Goal: Information Seeking & Learning: Learn about a topic

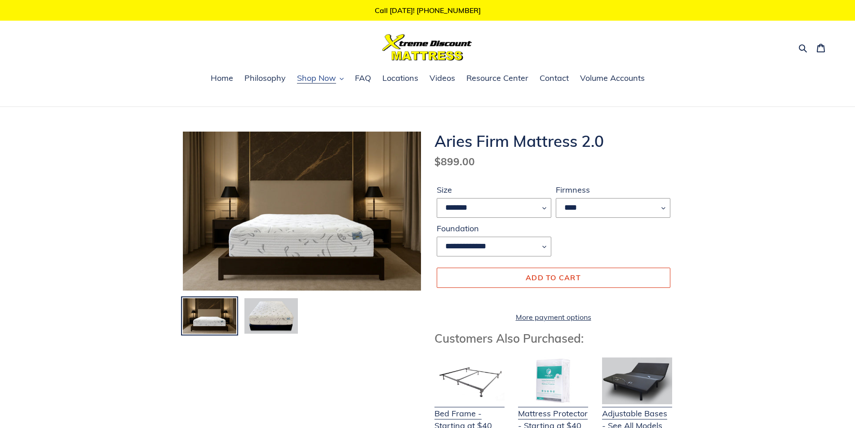
click at [337, 78] on button "Shop Now" at bounding box center [321, 78] width 56 height 13
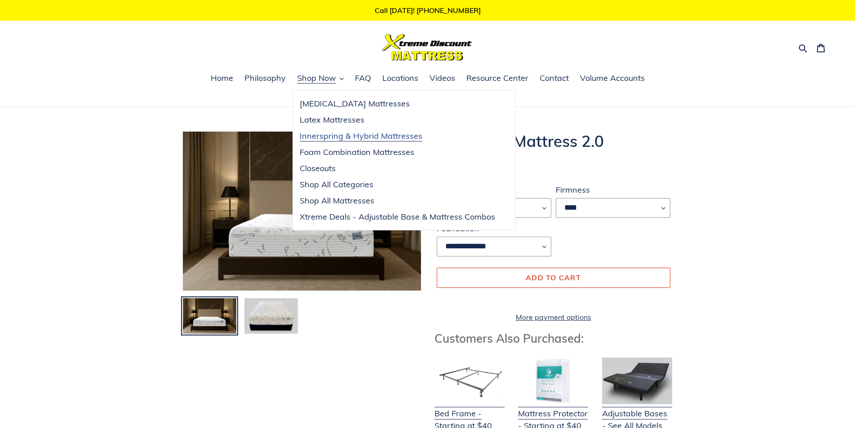
click at [365, 140] on span "Innerspring & Hybrid Mattresses" at bounding box center [361, 136] width 123 height 11
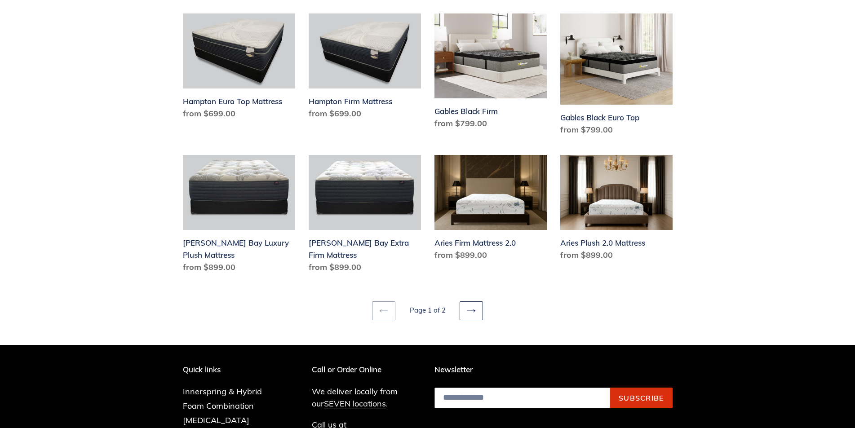
scroll to position [1161, 0]
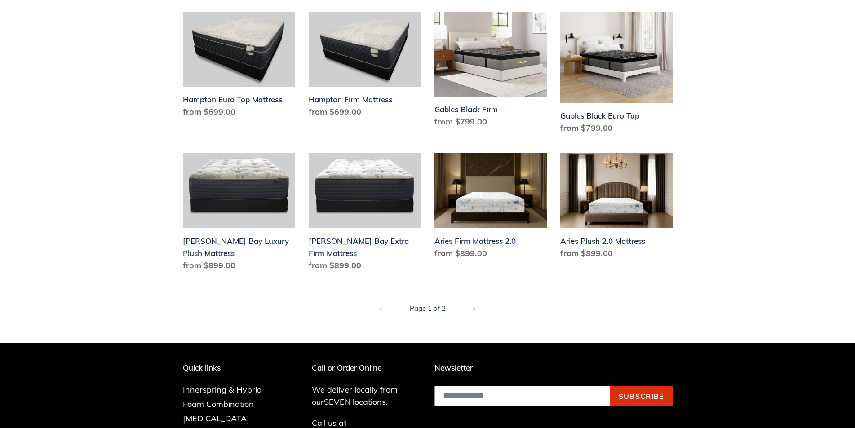
drag, startPoint x: 859, startPoint y: 26, endPoint x: 870, endPoint y: 305, distance: 278.8
click at [469, 305] on icon at bounding box center [471, 309] width 9 height 9
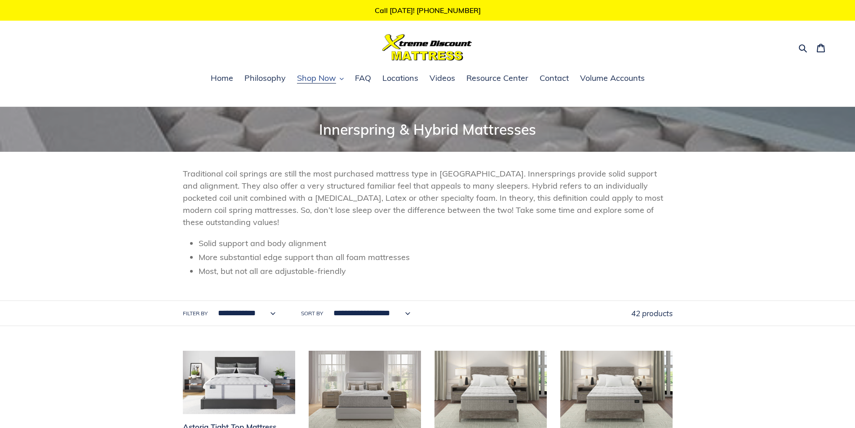
click at [322, 77] on span "Shop Now" at bounding box center [316, 78] width 39 height 11
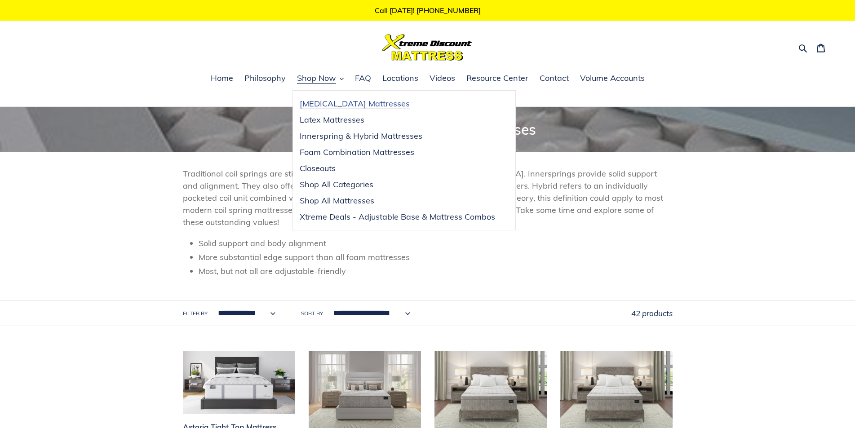
click at [349, 105] on span "[MEDICAL_DATA] Mattresses" at bounding box center [355, 103] width 110 height 11
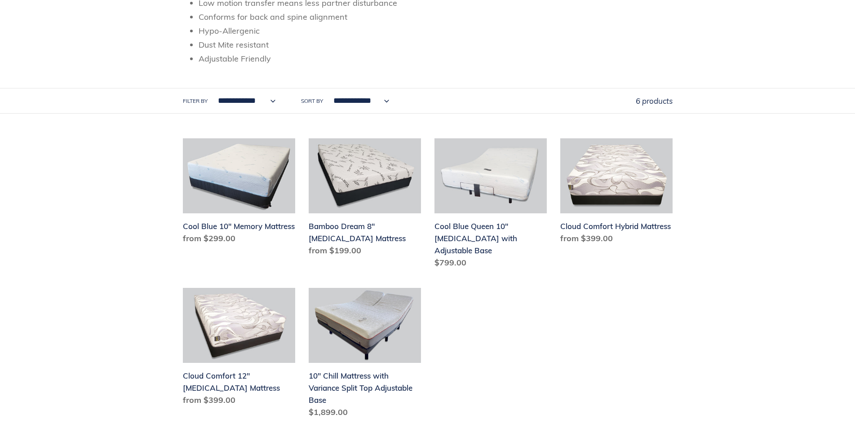
scroll to position [238, 0]
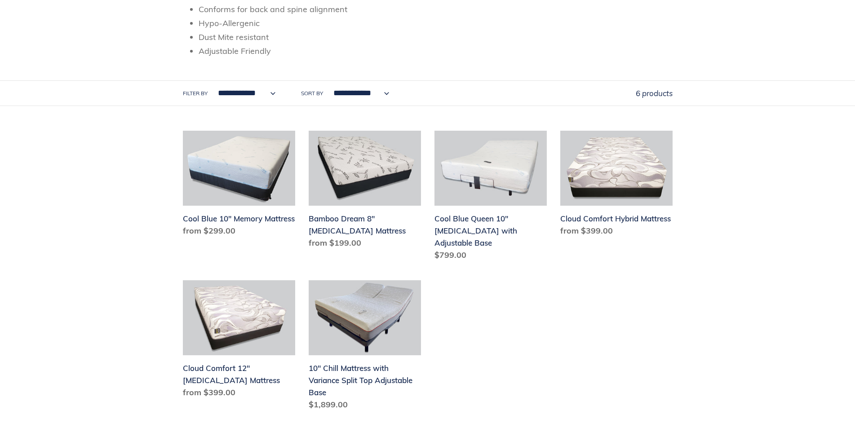
click at [855, 127] on html "Skip to content Just added to your cart Qty: View cart ( ) Continue shopping Su…" at bounding box center [427, 220] width 855 height 916
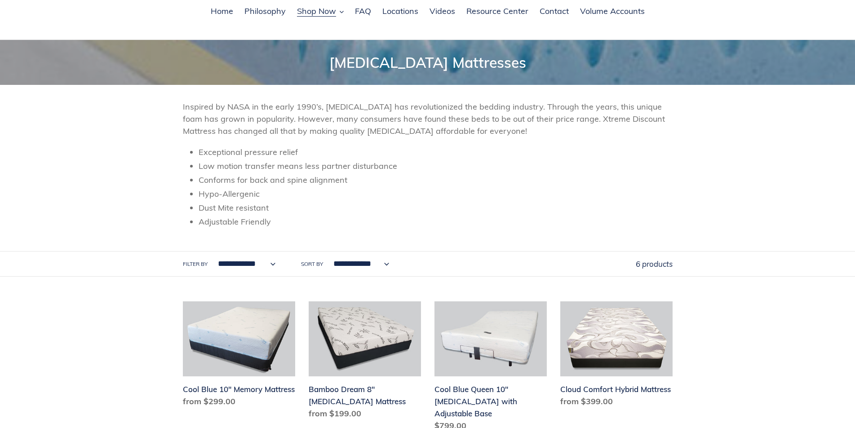
scroll to position [62, 0]
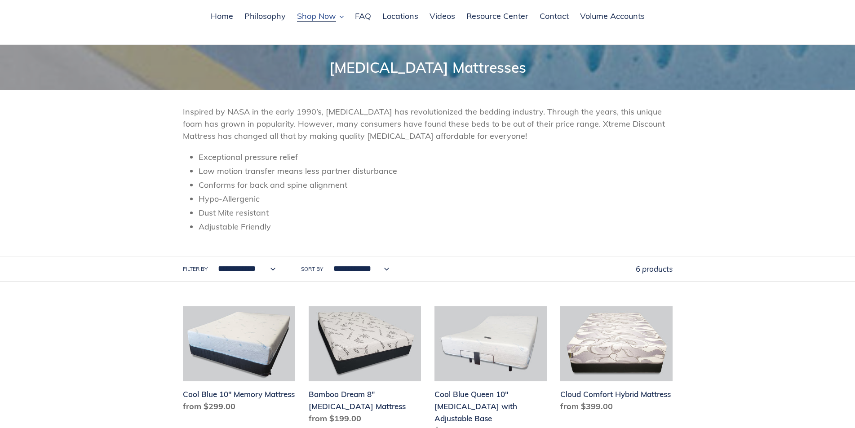
click at [333, 16] on span "Shop Now" at bounding box center [316, 16] width 39 height 11
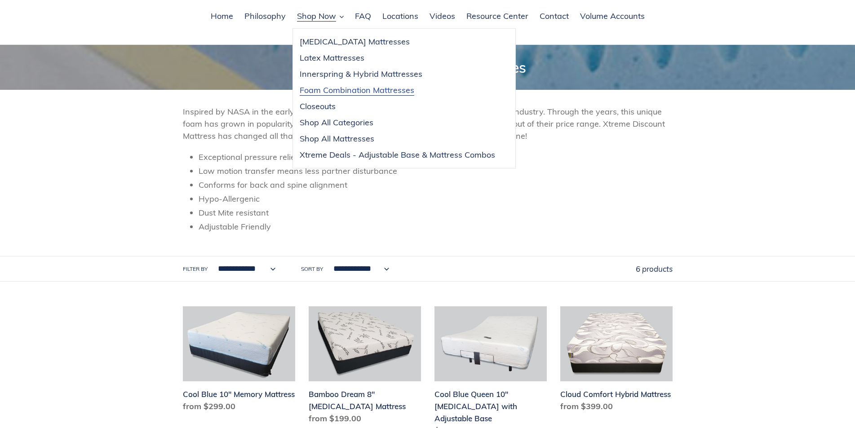
click at [338, 95] on span "Foam Combination Mattresses" at bounding box center [357, 90] width 115 height 11
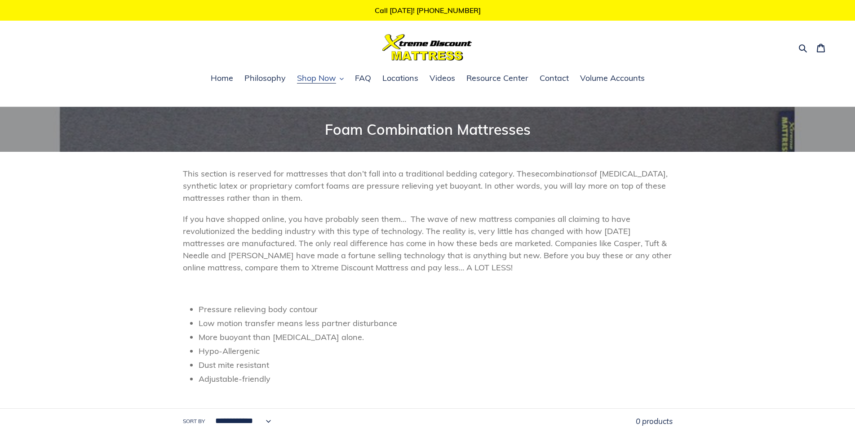
click at [325, 75] on span "Shop Now" at bounding box center [316, 78] width 39 height 11
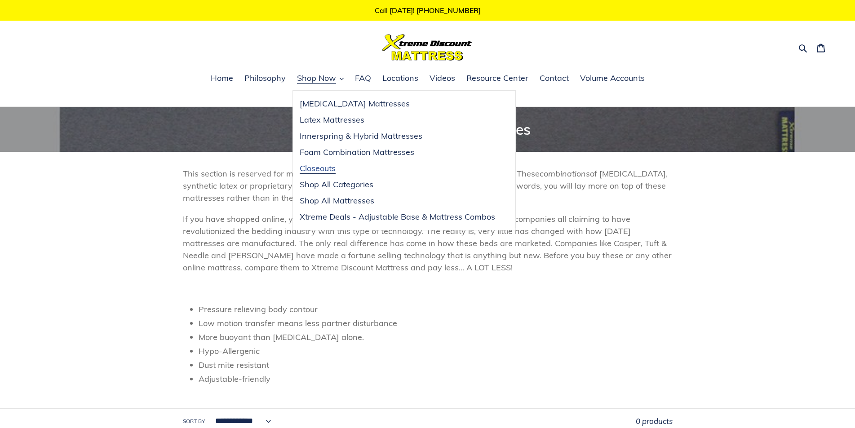
click at [318, 168] on span "Closeouts" at bounding box center [318, 168] width 36 height 11
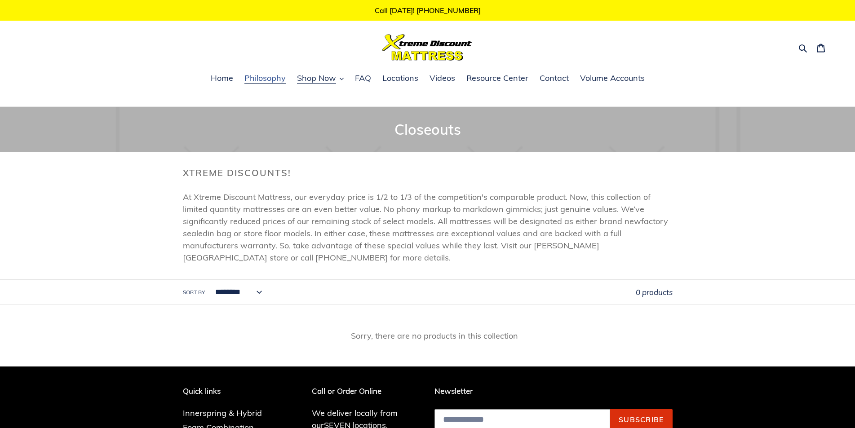
click at [285, 78] on span "Philosophy" at bounding box center [264, 78] width 41 height 11
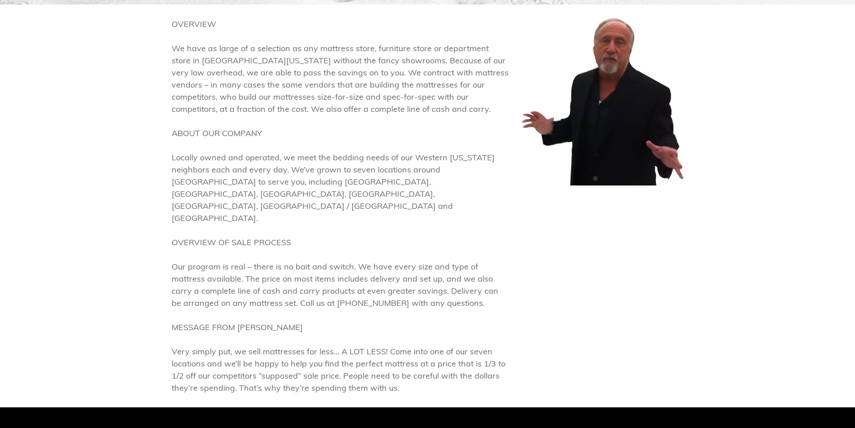
scroll to position [160, 0]
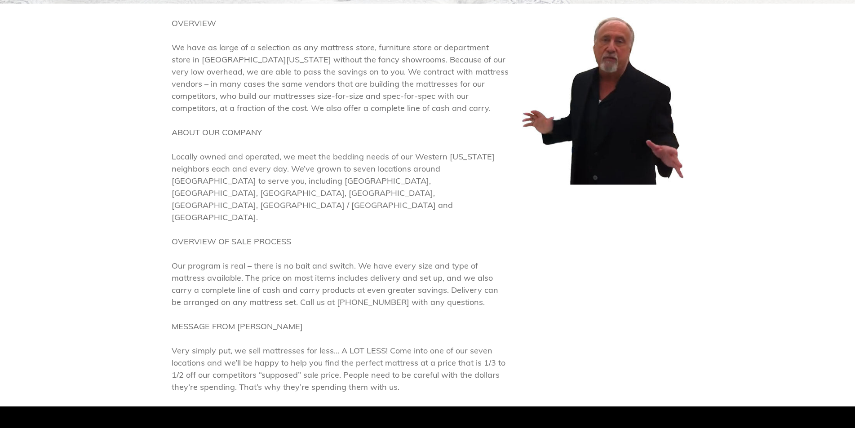
drag, startPoint x: 855, startPoint y: 98, endPoint x: 854, endPoint y: 184, distance: 85.8
click at [854, 184] on html "Skip to content Just added to your cart Qty: View cart ( ) Continue shopping Su…" at bounding box center [427, 243] width 855 height 806
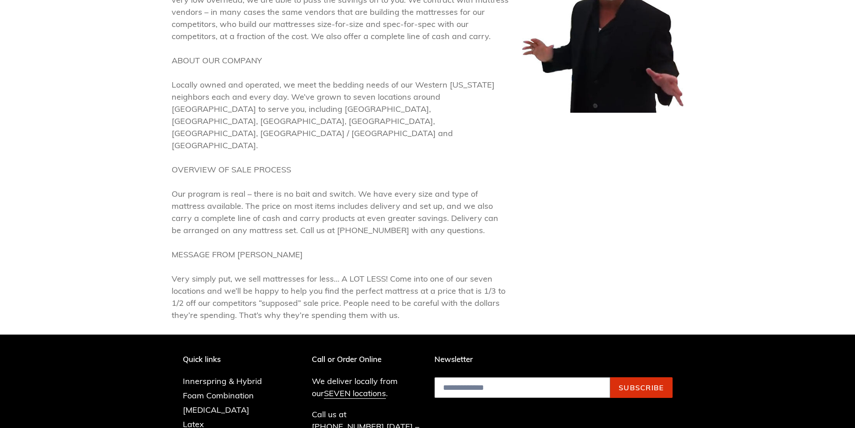
scroll to position [233, 0]
